Goal: Navigation & Orientation: Go to known website

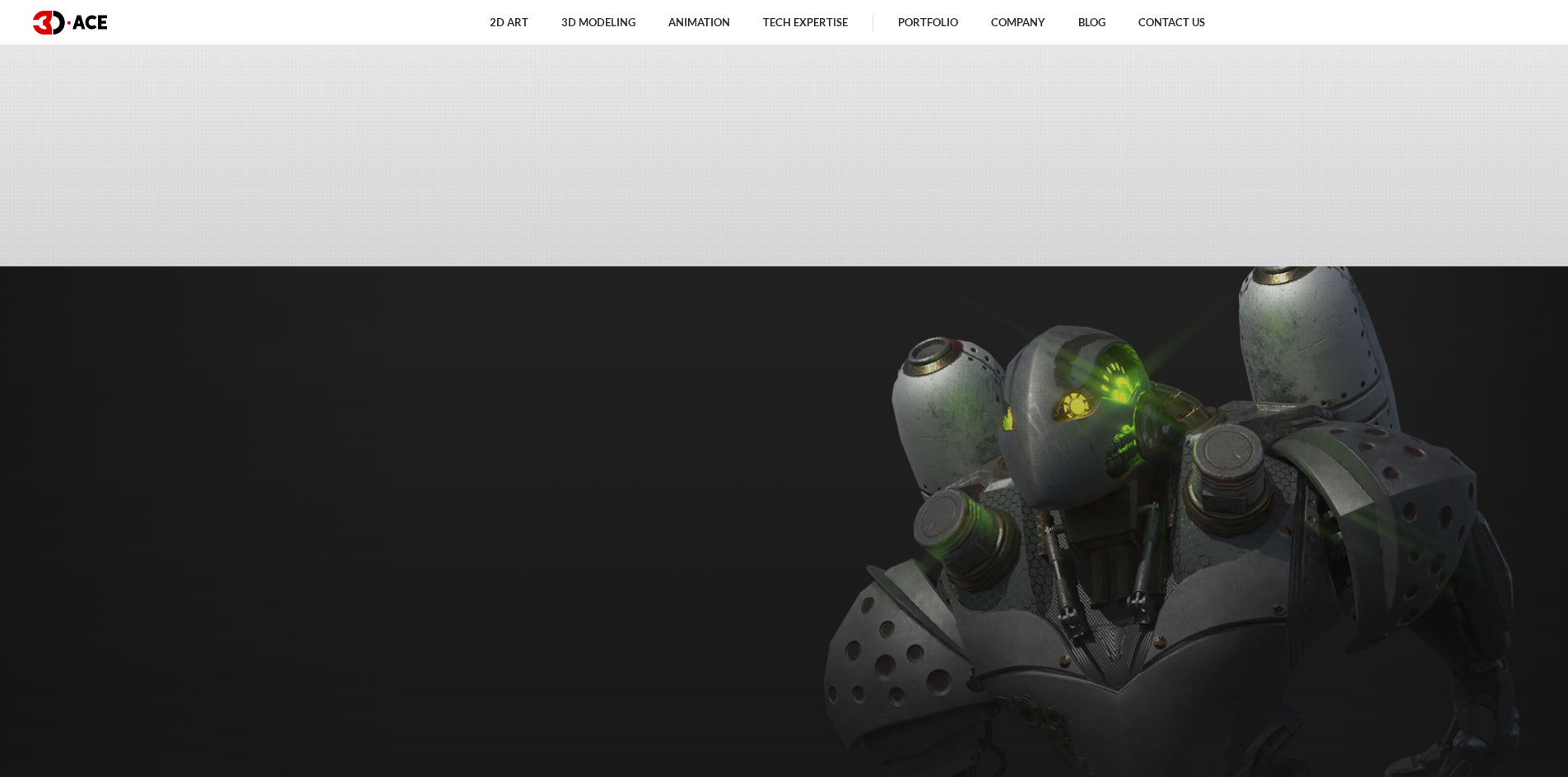
scroll to position [685, 0]
